Goal: Transaction & Acquisition: Purchase product/service

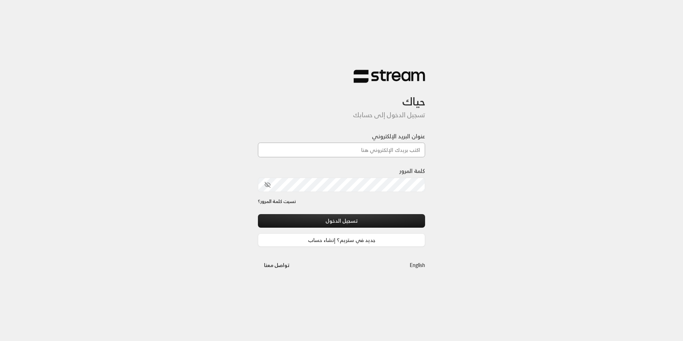
click at [380, 147] on input "عنوان البريد الإلكتروني" at bounding box center [341, 150] width 167 height 15
type input "futuredream701@gmail.com"
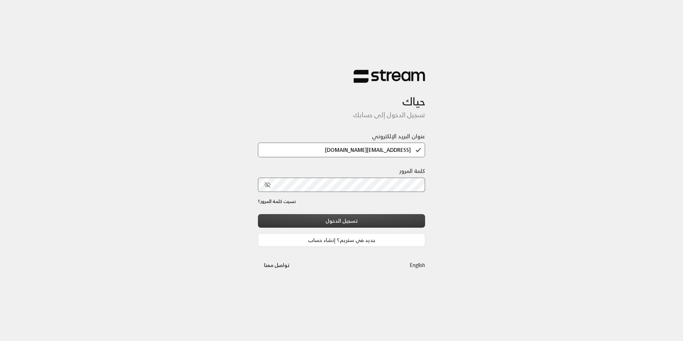
click at [370, 221] on button "تسجيل الدخول" at bounding box center [341, 220] width 167 height 13
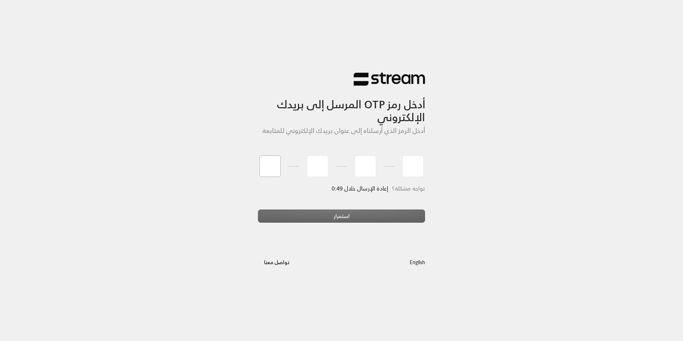
type input "7"
type input "9"
type input "7"
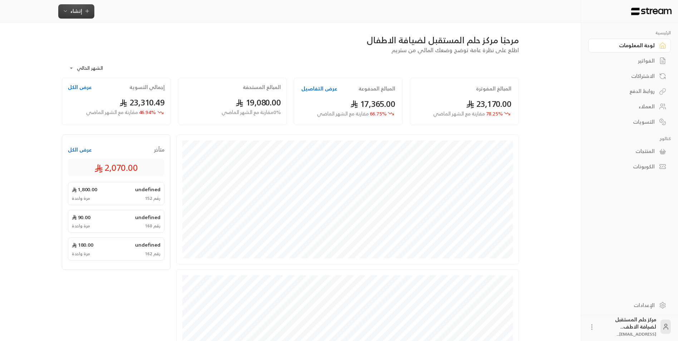
click at [64, 8] on icon "button" at bounding box center [66, 11] width 6 height 6
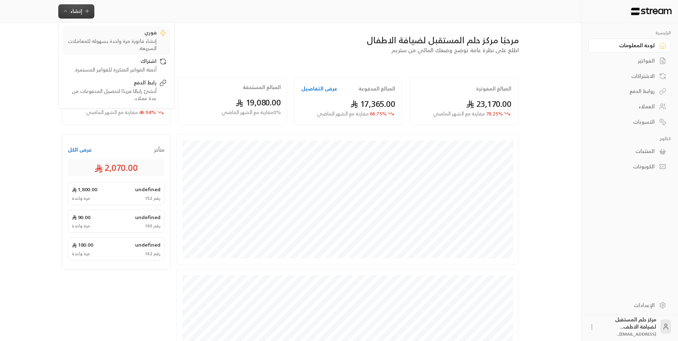
click at [86, 26] on link "فوري إنشاء فاتورة مرة واحدة بسهولة للمعاملات السريعة." at bounding box center [116, 40] width 107 height 29
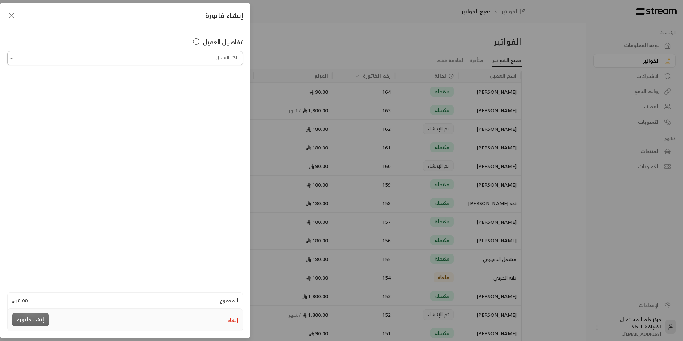
click at [174, 60] on input "اختر العميل" at bounding box center [125, 58] width 236 height 13
click at [192, 94] on span "+966504462643" at bounding box center [168, 96] width 47 height 8
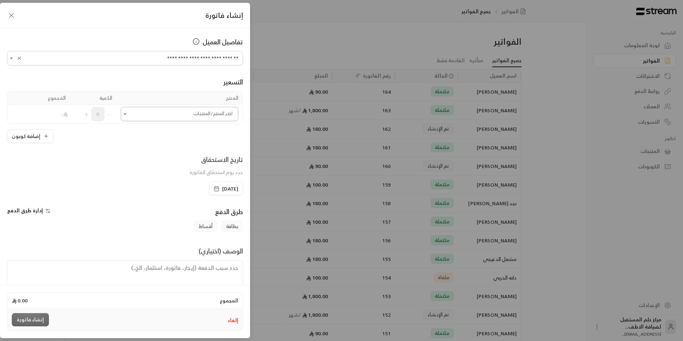
type input "**********"
click at [199, 111] on input "اختر العميل" at bounding box center [180, 114] width 118 height 13
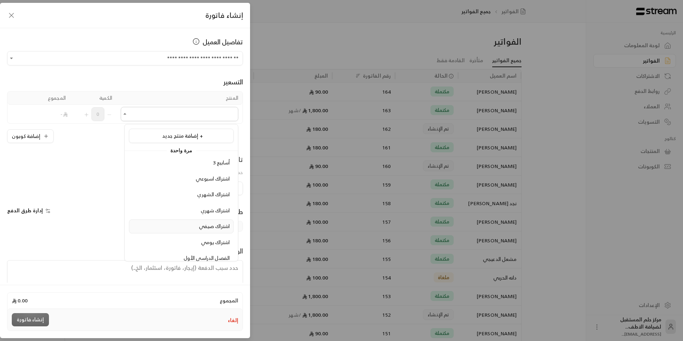
scroll to position [71, 0]
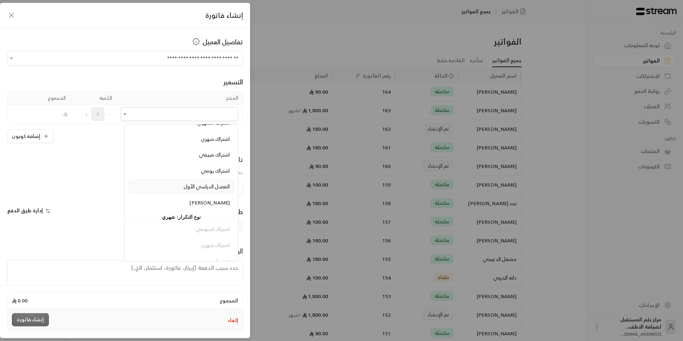
click at [207, 186] on span "الفصل الدراسي الأول" at bounding box center [207, 186] width 46 height 9
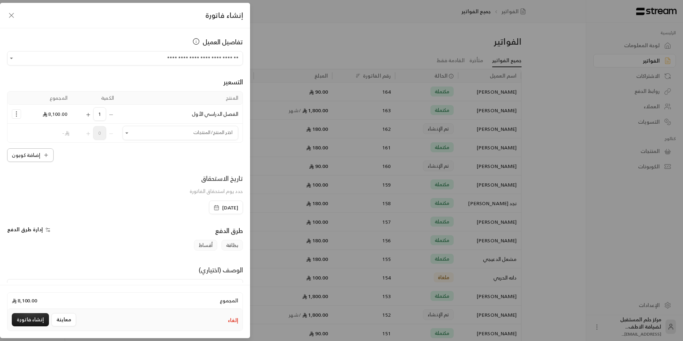
click at [48, 153] on icon "button" at bounding box center [46, 155] width 6 height 6
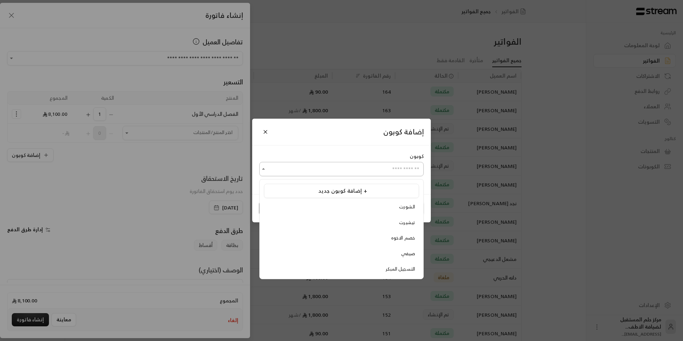
click at [327, 172] on input "اختر العميل" at bounding box center [341, 169] width 164 height 13
click at [331, 186] on span "إضافة كوبون جديد +" at bounding box center [342, 191] width 49 height 10
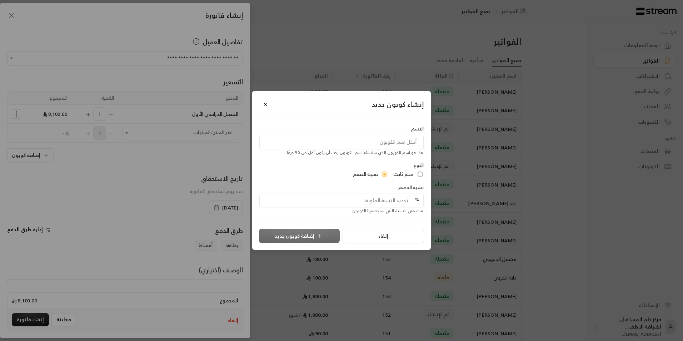
click at [410, 141] on input at bounding box center [341, 142] width 164 height 14
type input "م"
type input "دفعة اولى"
click at [404, 173] on span "مبلغ ثابت" at bounding box center [404, 174] width 20 height 7
click at [387, 199] on input "tel" at bounding box center [344, 200] width 150 height 14
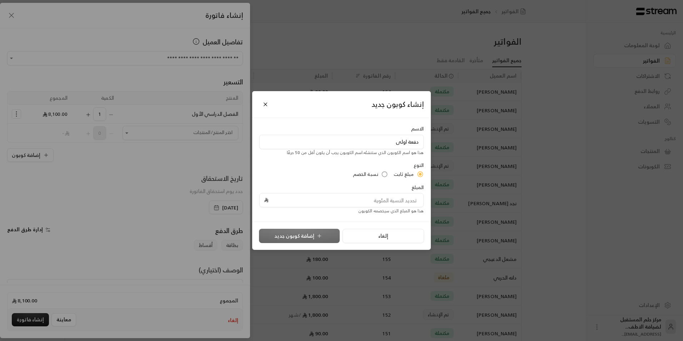
click at [338, 186] on div "المبلغ هذا هو المبلغ الذي سيخصمه الكوبون" at bounding box center [341, 199] width 171 height 31
click at [262, 104] on button "Close" at bounding box center [265, 104] width 13 height 13
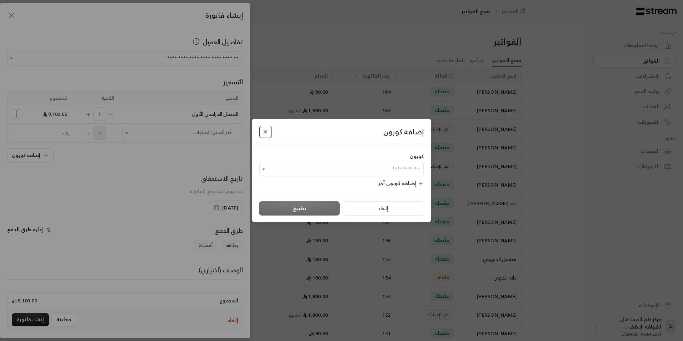
click at [269, 137] on button "Close" at bounding box center [265, 132] width 13 height 13
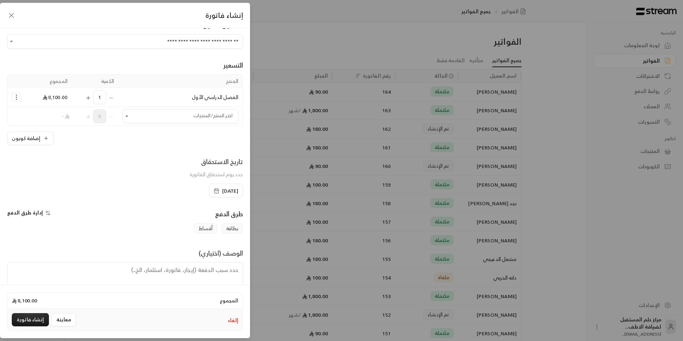
scroll to position [0, 0]
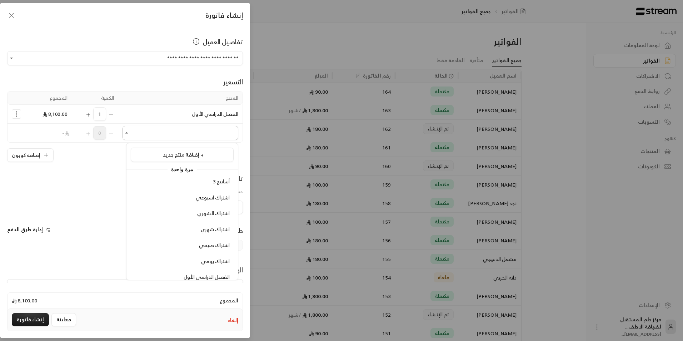
click at [209, 137] on input "اختر العميل" at bounding box center [181, 133] width 116 height 13
click at [14, 114] on td "Selected Products" at bounding box center [17, 114] width 18 height 19
click at [19, 112] on icon "Selected Products" at bounding box center [16, 113] width 7 height 7
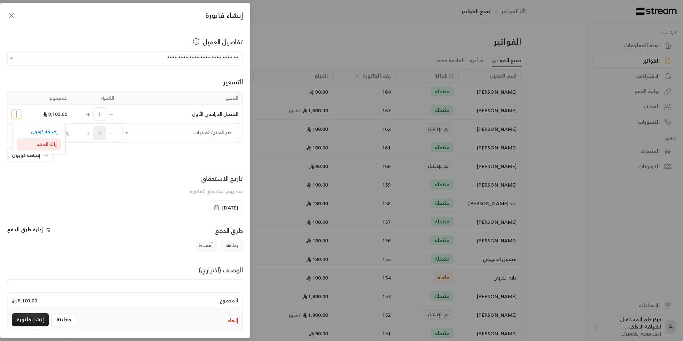
click at [51, 146] on span "إزالة المنتج" at bounding box center [46, 144] width 21 height 8
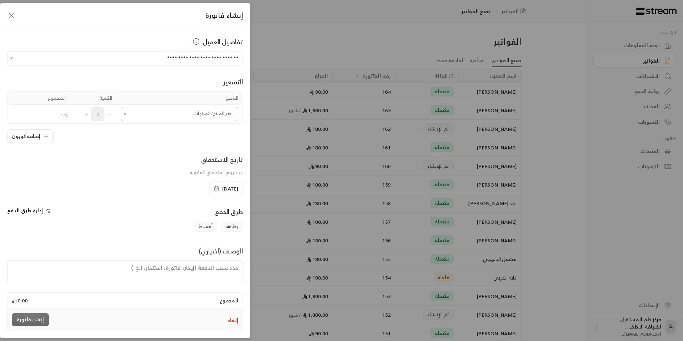
click at [209, 108] on input "اختر العميل" at bounding box center [180, 114] width 118 height 13
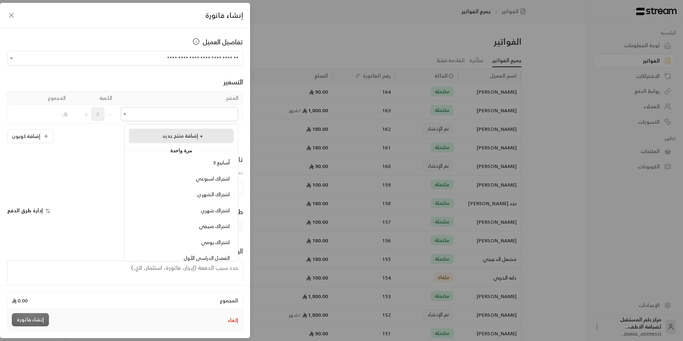
click at [210, 130] on li "إضافة منتج جديد +" at bounding box center [181, 136] width 105 height 14
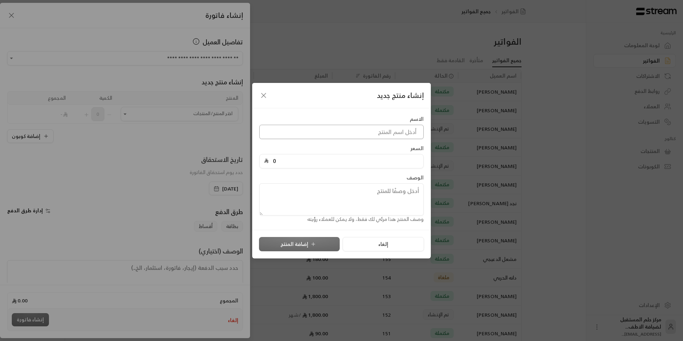
click at [364, 139] on input at bounding box center [341, 132] width 164 height 14
type input "السنه الدراسية"
click at [408, 161] on input "0" at bounding box center [344, 161] width 150 height 14
type input "15000"
click at [314, 244] on icon "submit" at bounding box center [313, 244] width 6 height 6
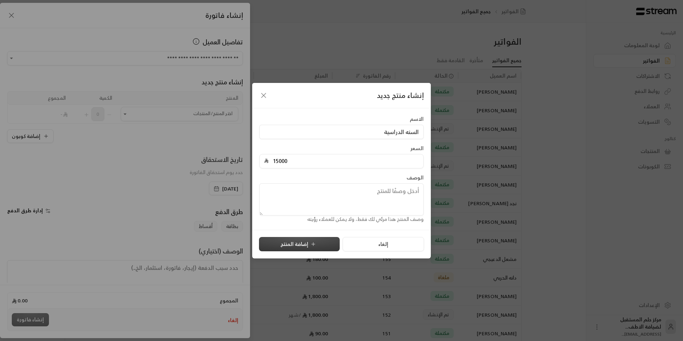
type input "0"
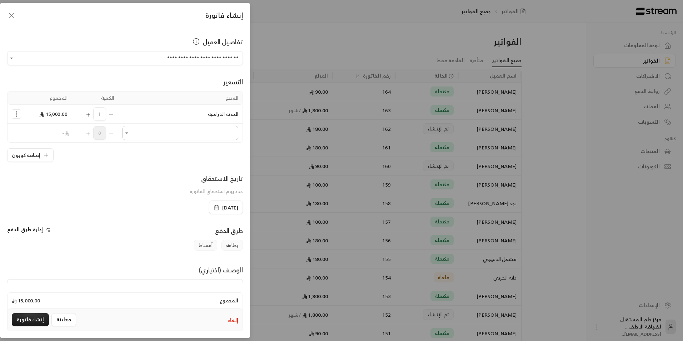
click at [168, 129] on input "اختر العميل" at bounding box center [181, 133] width 116 height 13
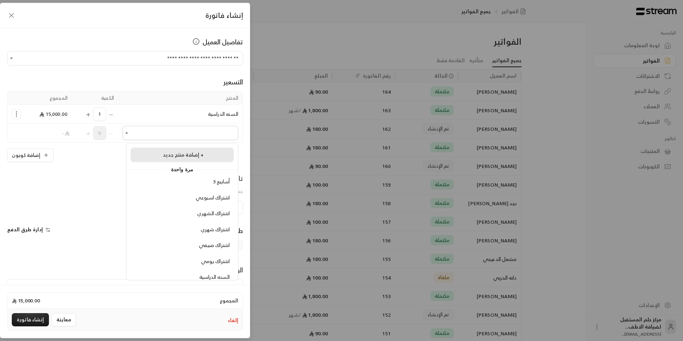
click at [199, 158] on span "إضافة منتج جديد +" at bounding box center [183, 154] width 41 height 9
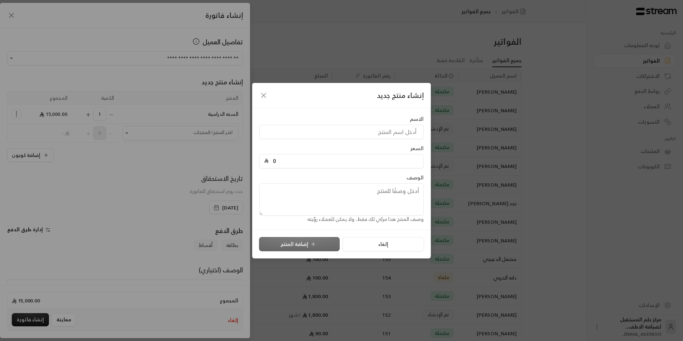
click at [328, 140] on div "الاسم السعر 0 الوصف وصف المنتج هذا مرئي لك فقط، ولا يمكن للعملاء رؤيته" at bounding box center [341, 169] width 171 height 108
click at [338, 130] on input at bounding box center [341, 132] width 164 height 14
click at [262, 95] on icon "button" at bounding box center [263, 95] width 9 height 9
